Goal: Task Accomplishment & Management: Use online tool/utility

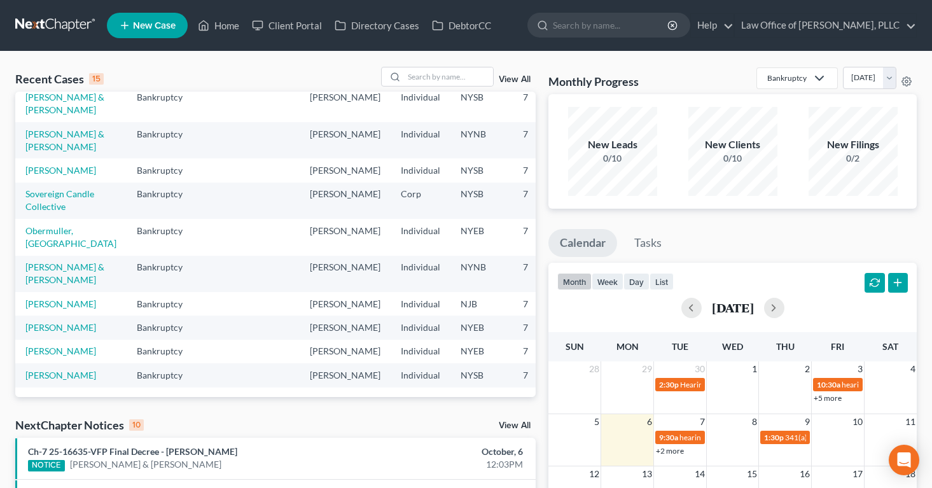
scroll to position [342, 0]
click at [45, 369] on link "[PERSON_NAME]" at bounding box center [60, 374] width 71 height 11
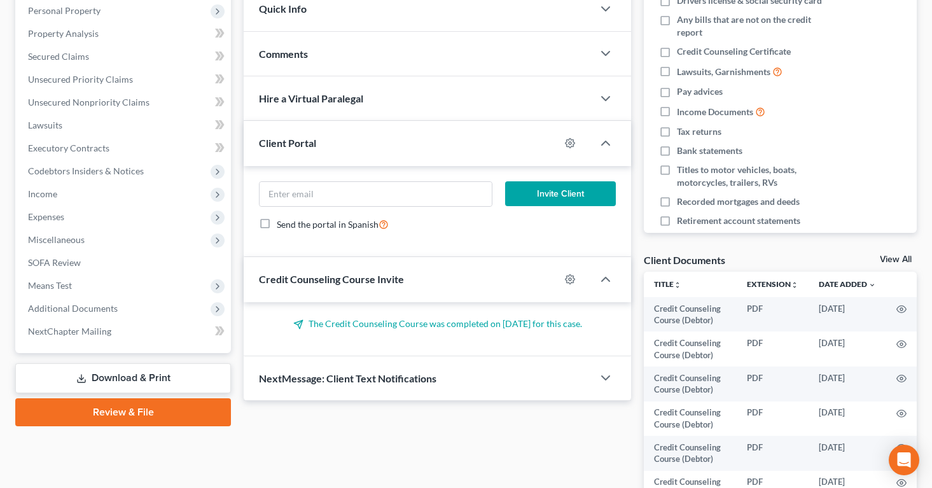
scroll to position [230, 0]
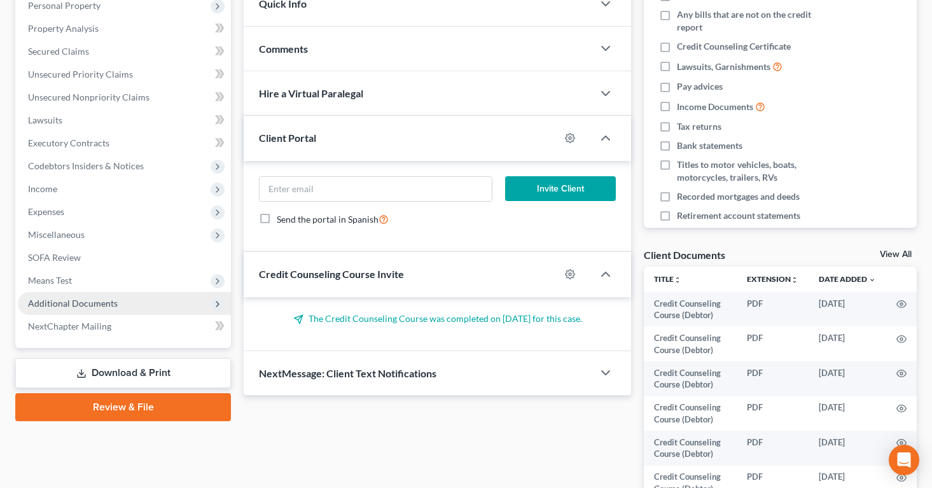
click at [66, 302] on span "Additional Documents" at bounding box center [73, 303] width 90 height 11
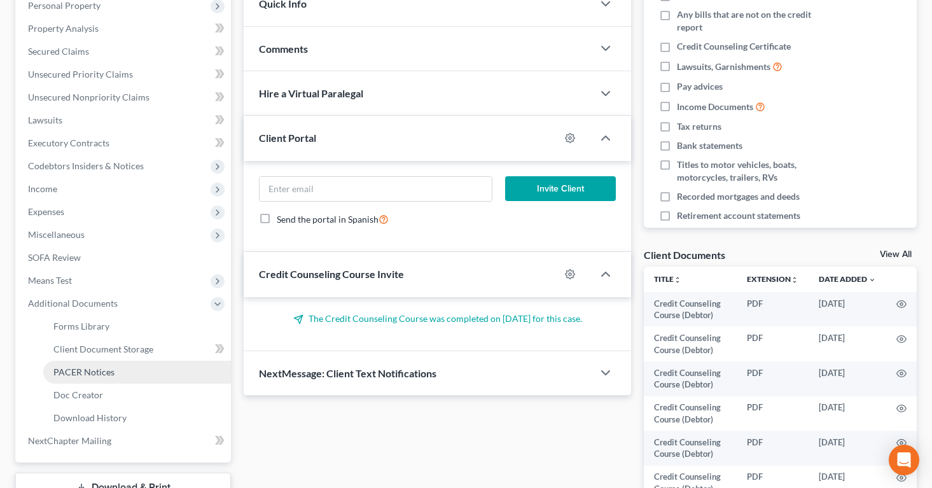
click at [76, 372] on span "PACER Notices" at bounding box center [83, 371] width 61 height 11
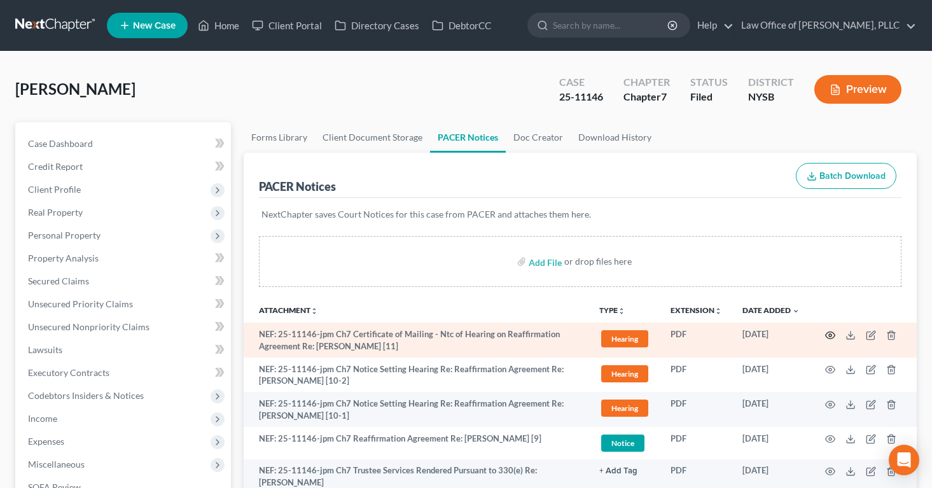
click at [829, 335] on icon "button" at bounding box center [830, 335] width 10 height 10
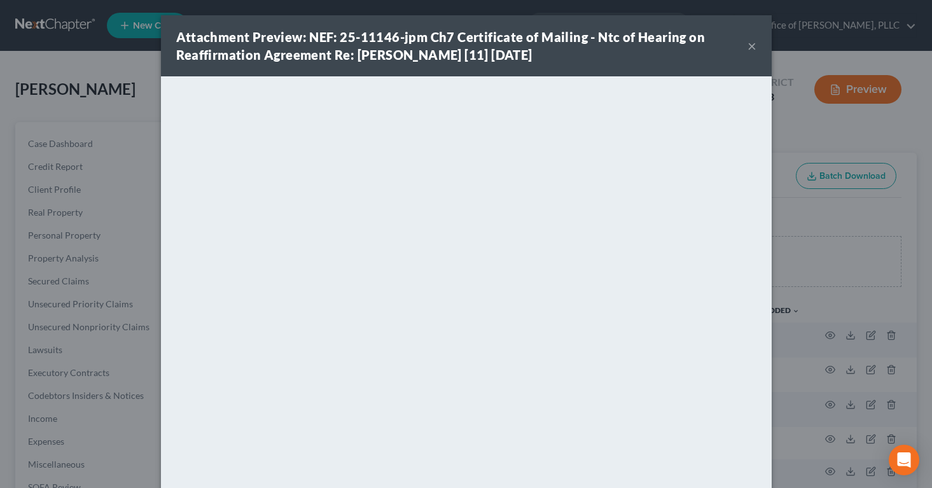
click at [754, 45] on button "×" at bounding box center [751, 45] width 9 height 15
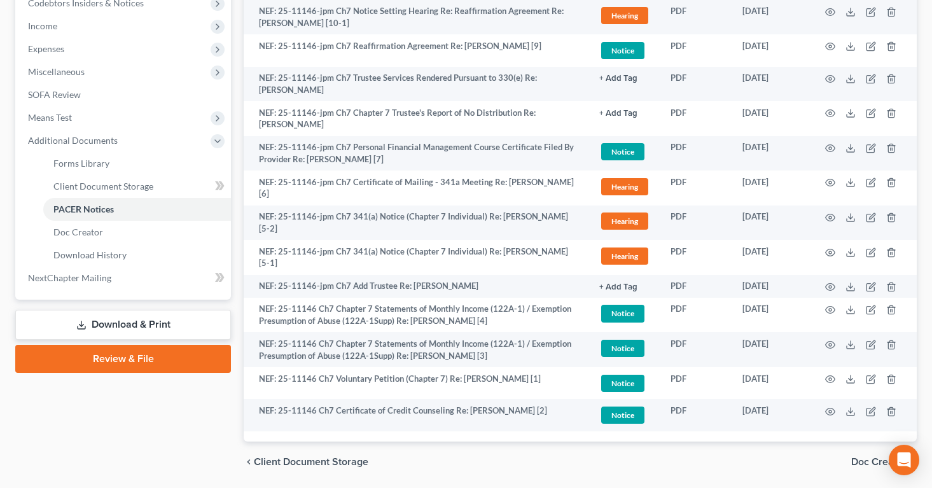
scroll to position [390, 0]
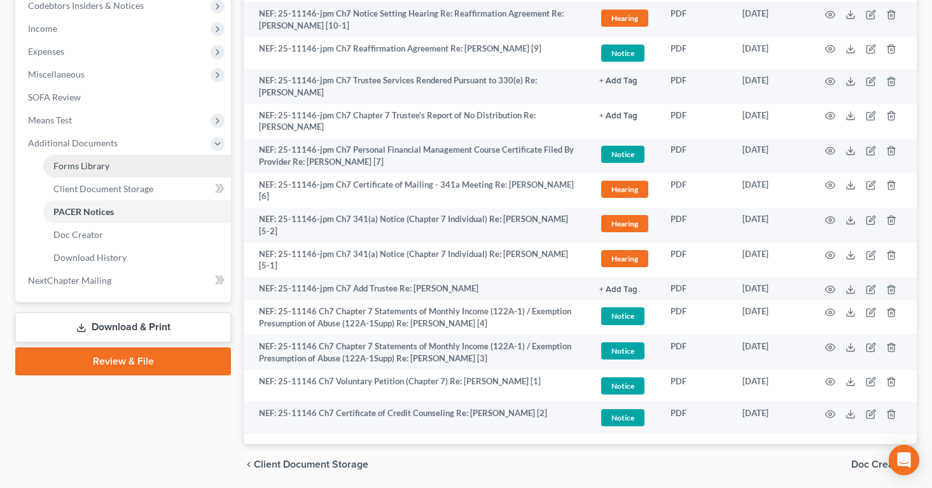
click at [70, 165] on span "Forms Library" at bounding box center [81, 165] width 56 height 11
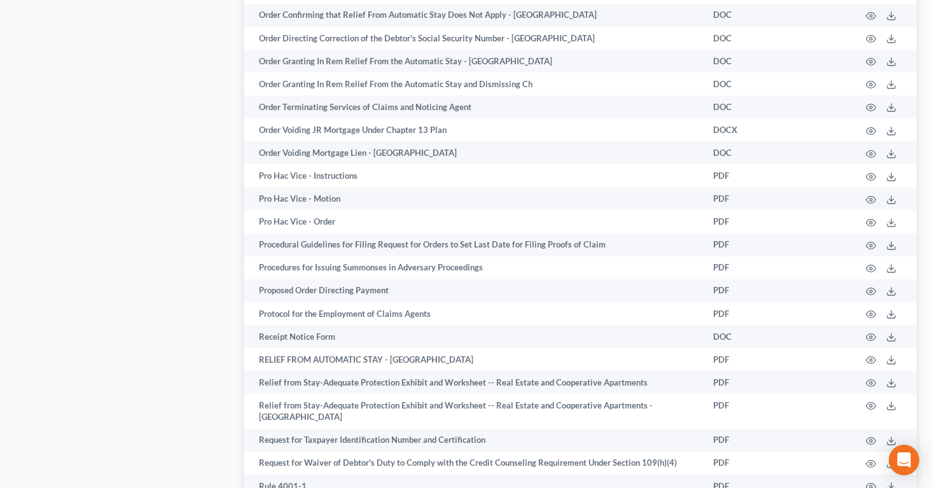
scroll to position [1866, 0]
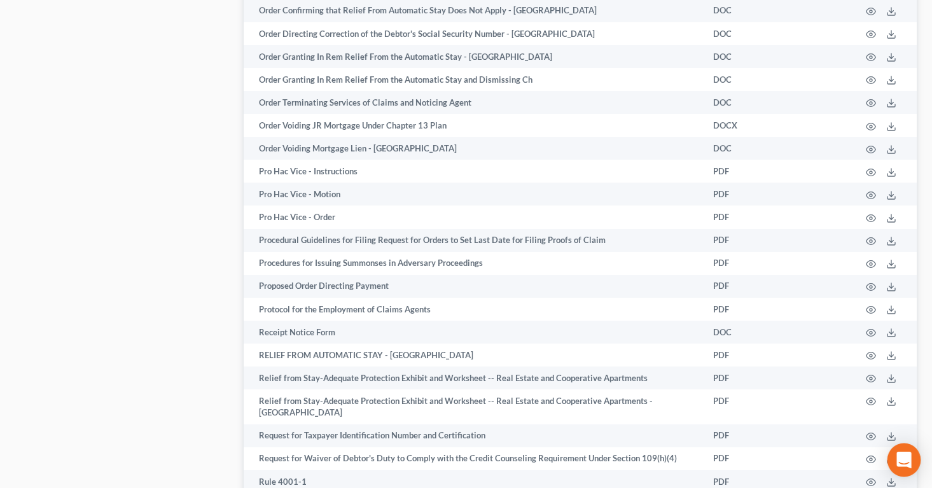
click at [908, 457] on icon "Open Intercom Messenger" at bounding box center [903, 460] width 15 height 17
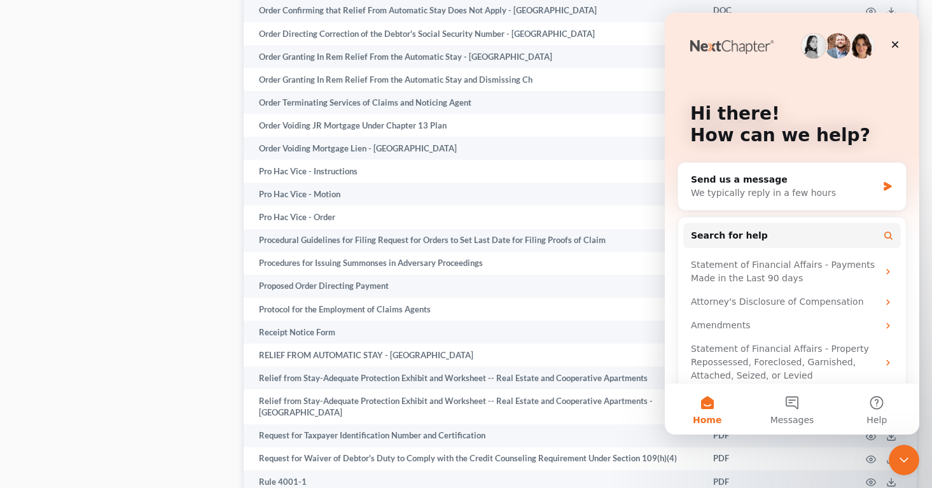
scroll to position [0, 0]
click at [792, 405] on button "Messages" at bounding box center [791, 408] width 85 height 51
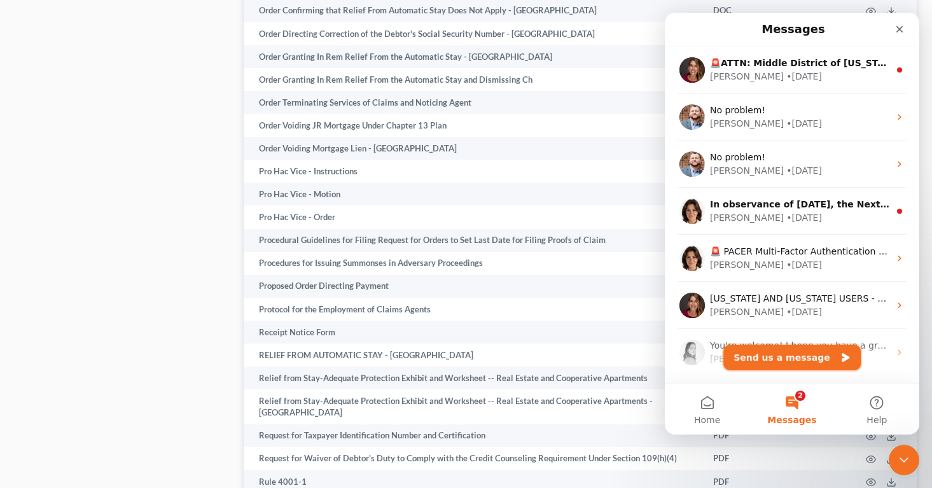
click at [751, 357] on button "Send us a message" at bounding box center [791, 357] width 137 height 25
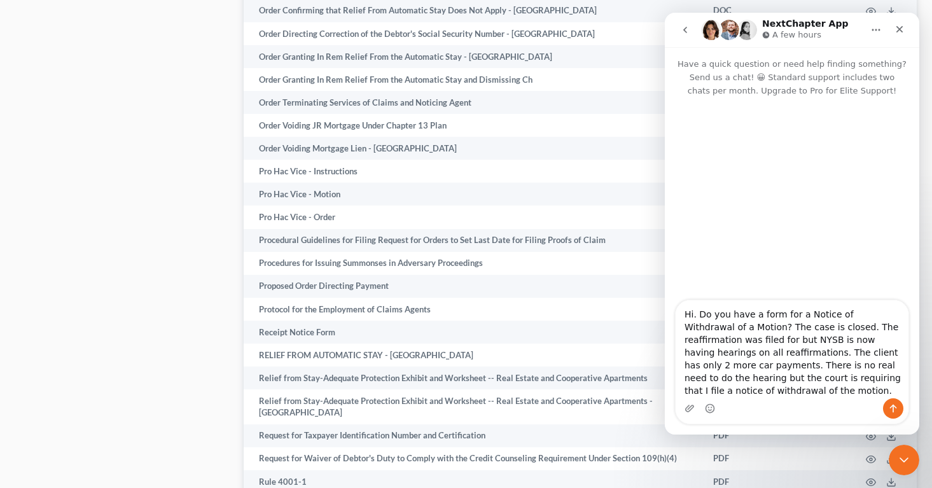
type textarea "Hi. Do you have a form for a Notice of Withdrawal of a Motion? The case is clos…"
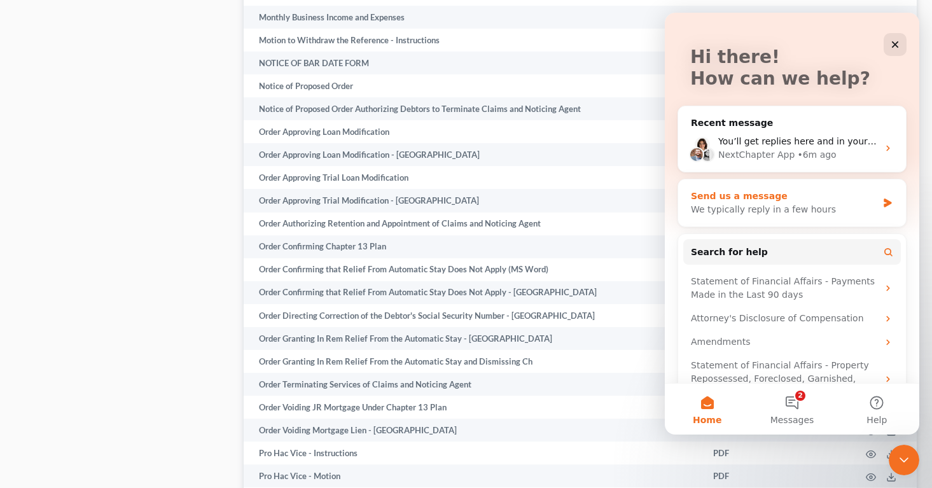
scroll to position [90, 0]
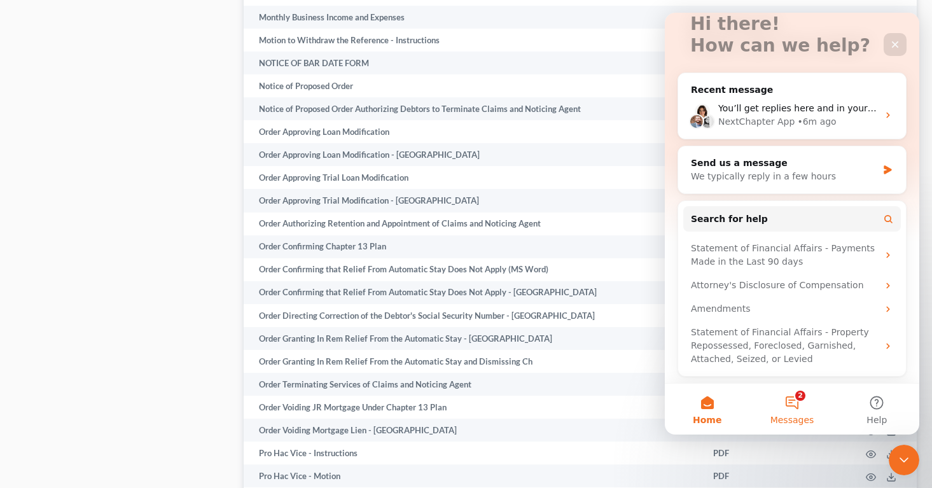
click at [794, 403] on button "2 Messages" at bounding box center [791, 408] width 85 height 51
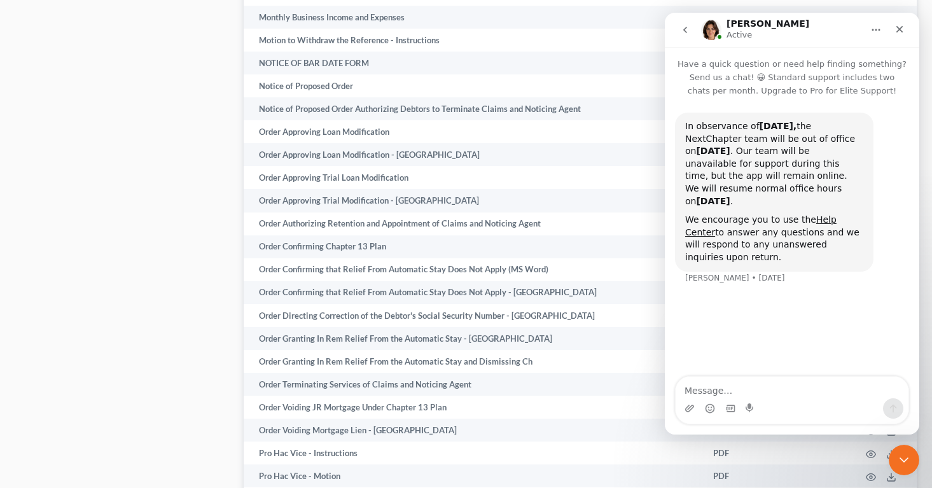
click at [684, 27] on icon "go back" at bounding box center [685, 30] width 10 height 10
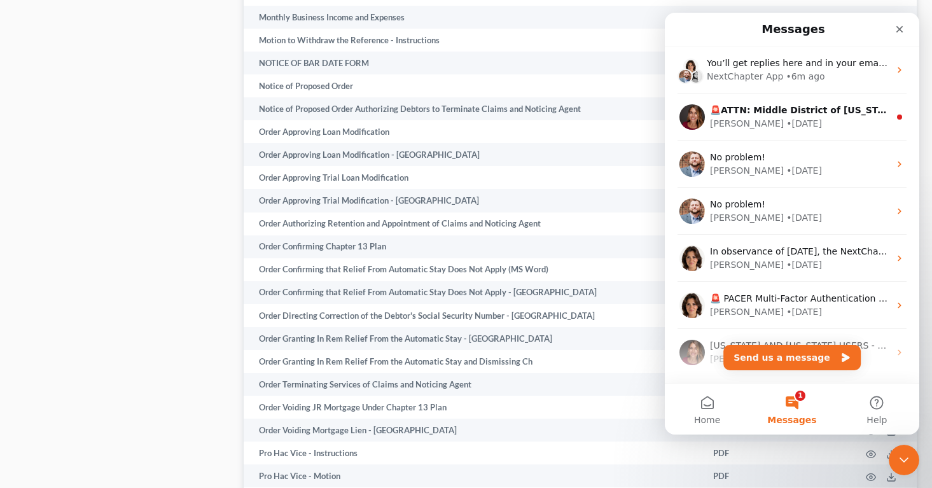
click at [789, 403] on button "1 Messages" at bounding box center [791, 408] width 85 height 51
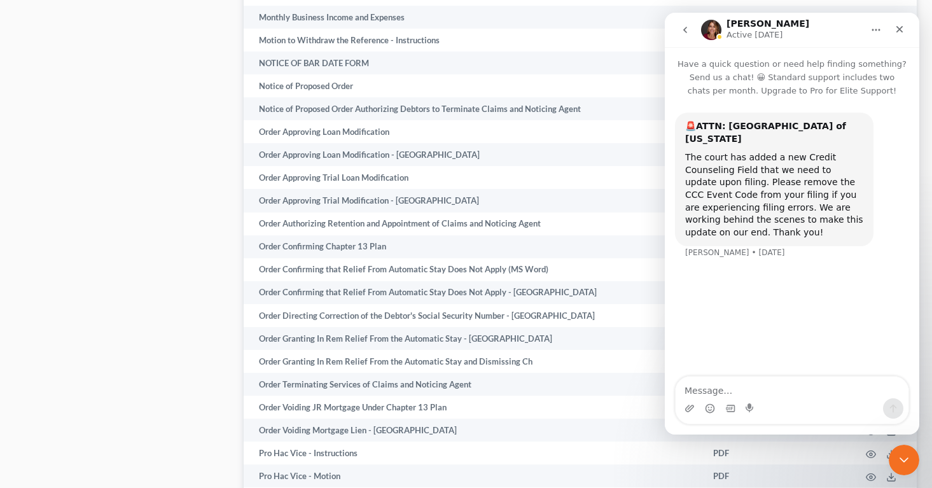
click at [682, 29] on icon "go back" at bounding box center [685, 30] width 10 height 10
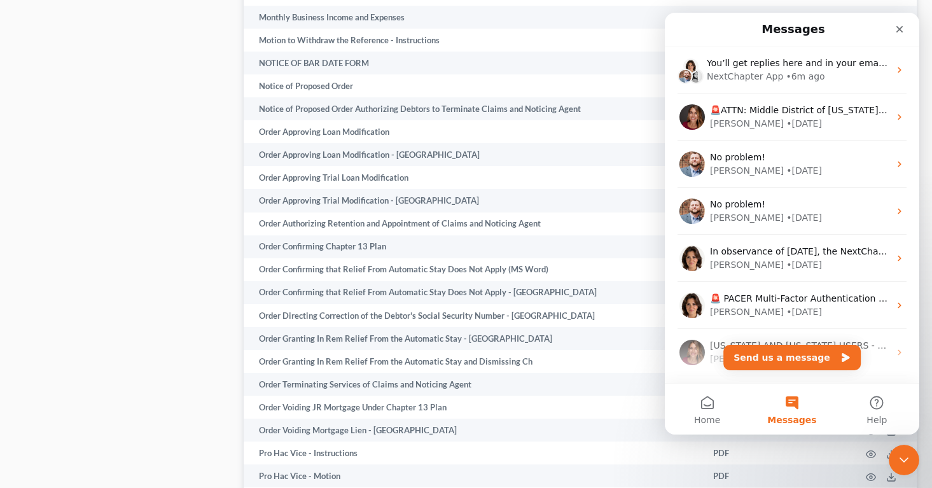
click at [897, 22] on div "Close" at bounding box center [899, 29] width 23 height 23
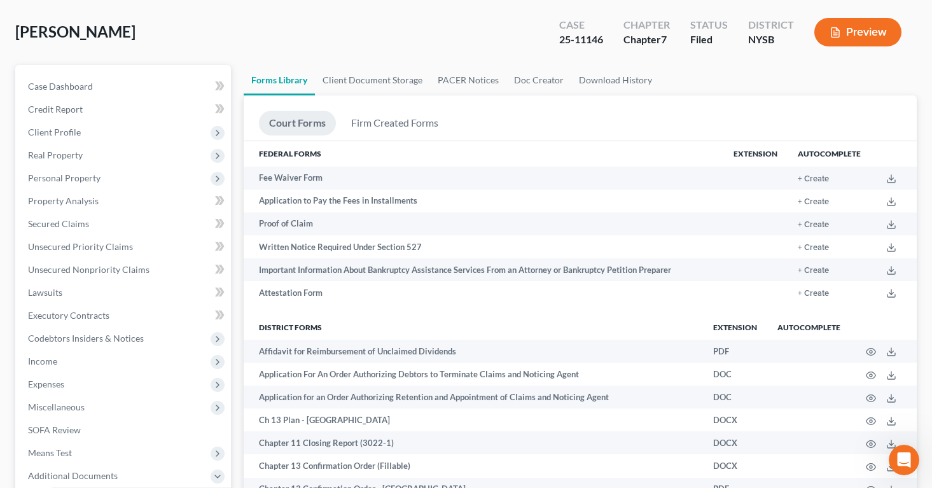
scroll to position [54, 0]
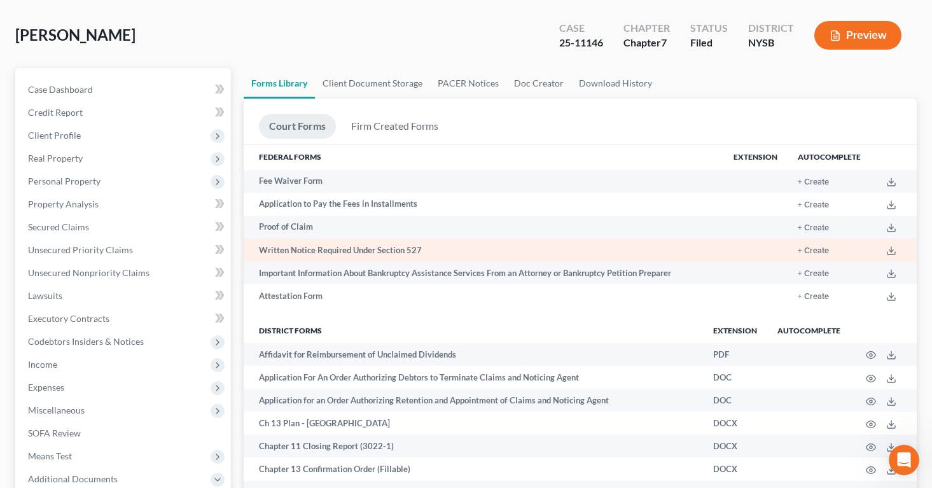
click at [354, 247] on td "Written Notice Required Under Section 527" at bounding box center [484, 249] width 480 height 23
click at [820, 252] on button "+ Create" at bounding box center [812, 251] width 31 height 8
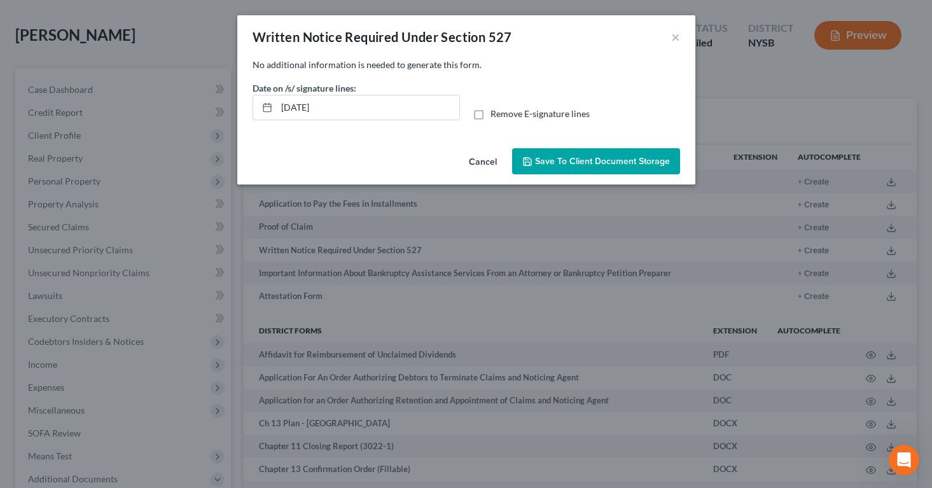
click at [600, 165] on span "Save to Client Document Storage" at bounding box center [602, 161] width 135 height 11
